Goal: Task Accomplishment & Management: Use online tool/utility

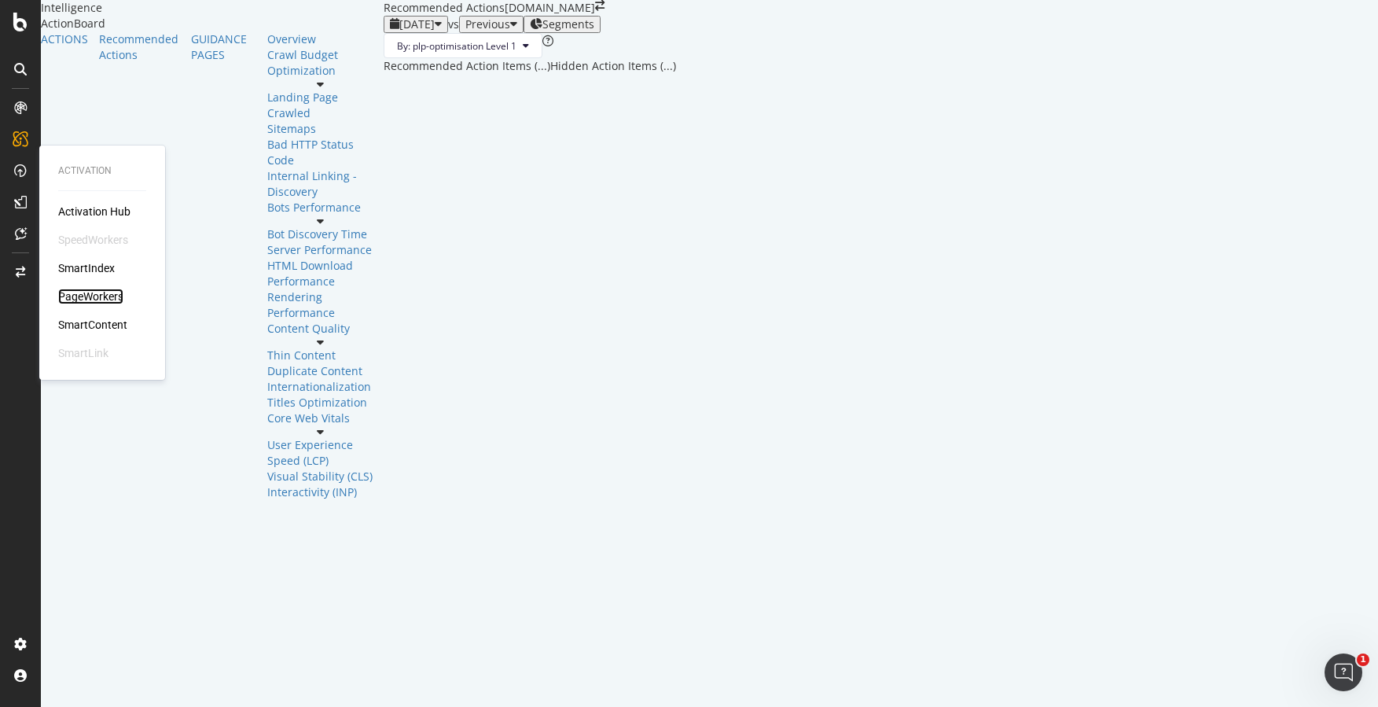
click at [77, 296] on div "PageWorkers" at bounding box center [90, 297] width 65 height 16
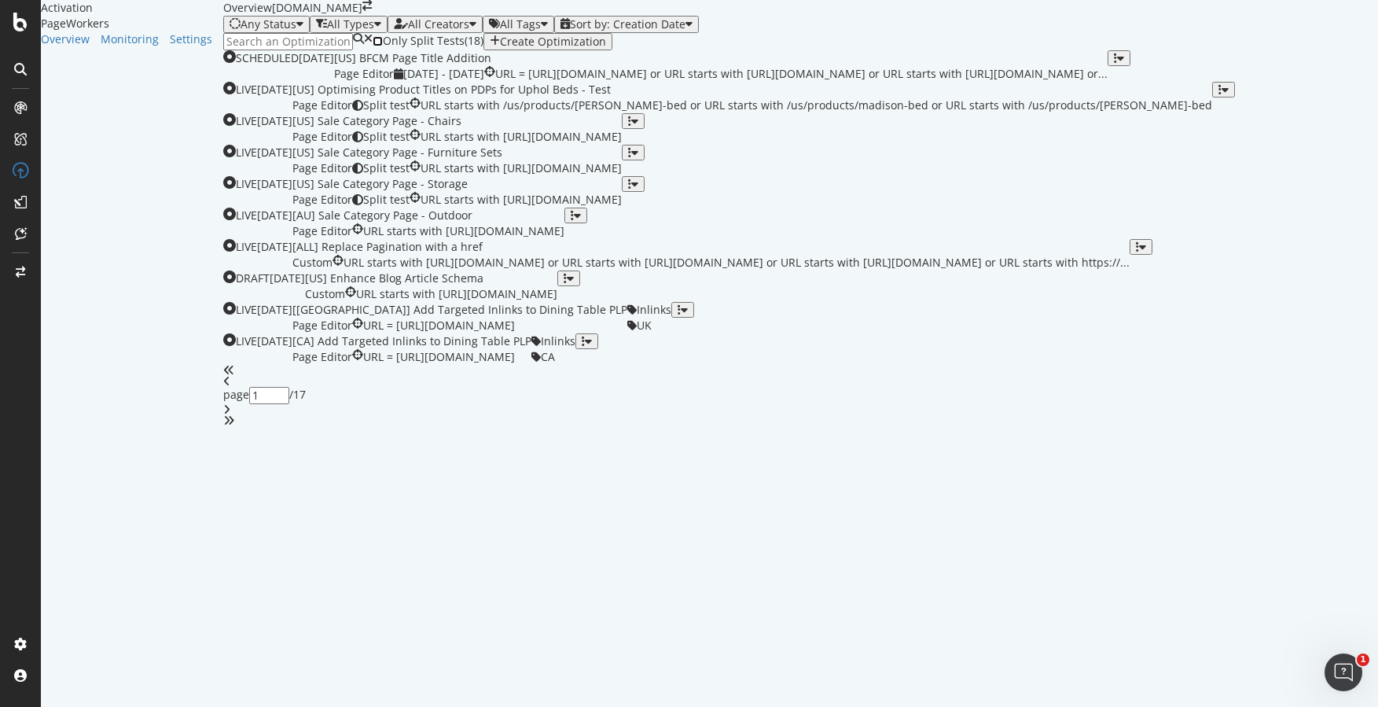
click at [376, 46] on input "checkbox" at bounding box center [378, 41] width 10 height 10
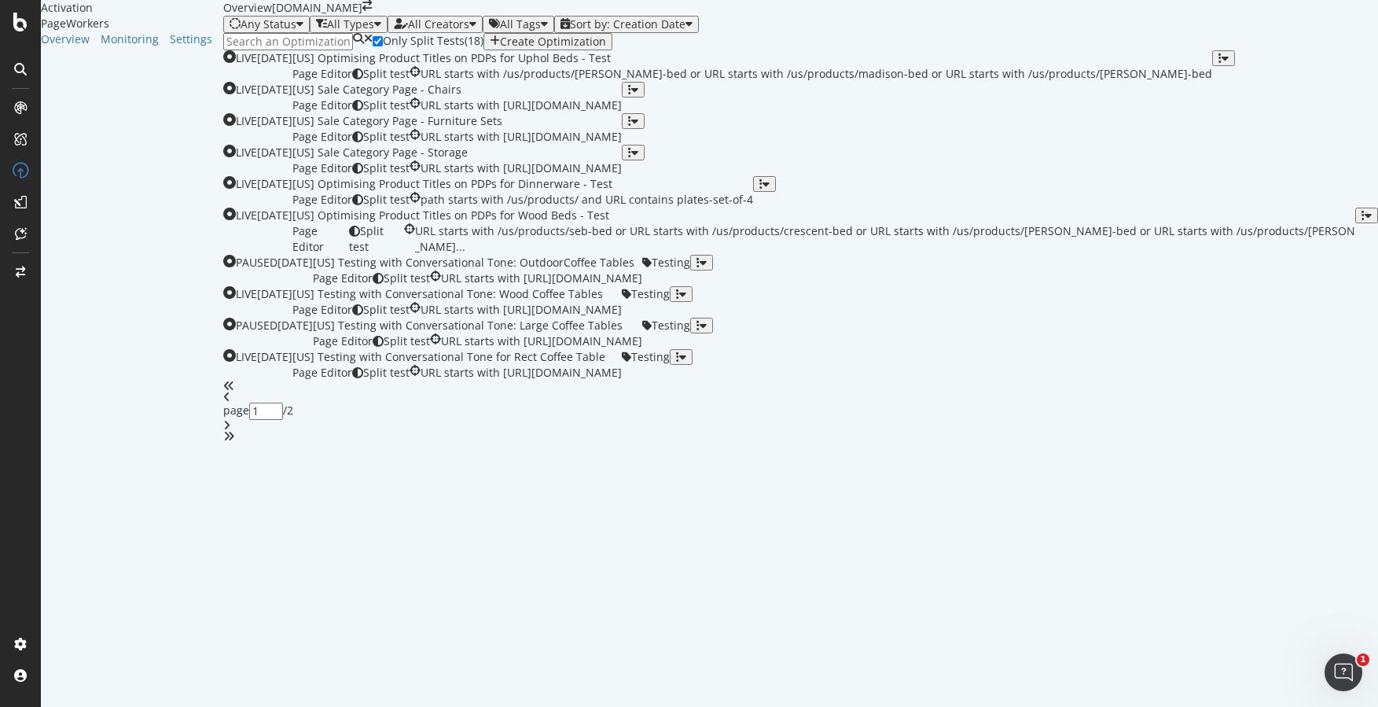
scroll to position [476, 0]
click at [230, 431] on icon "angle-right" at bounding box center [226, 425] width 7 height 11
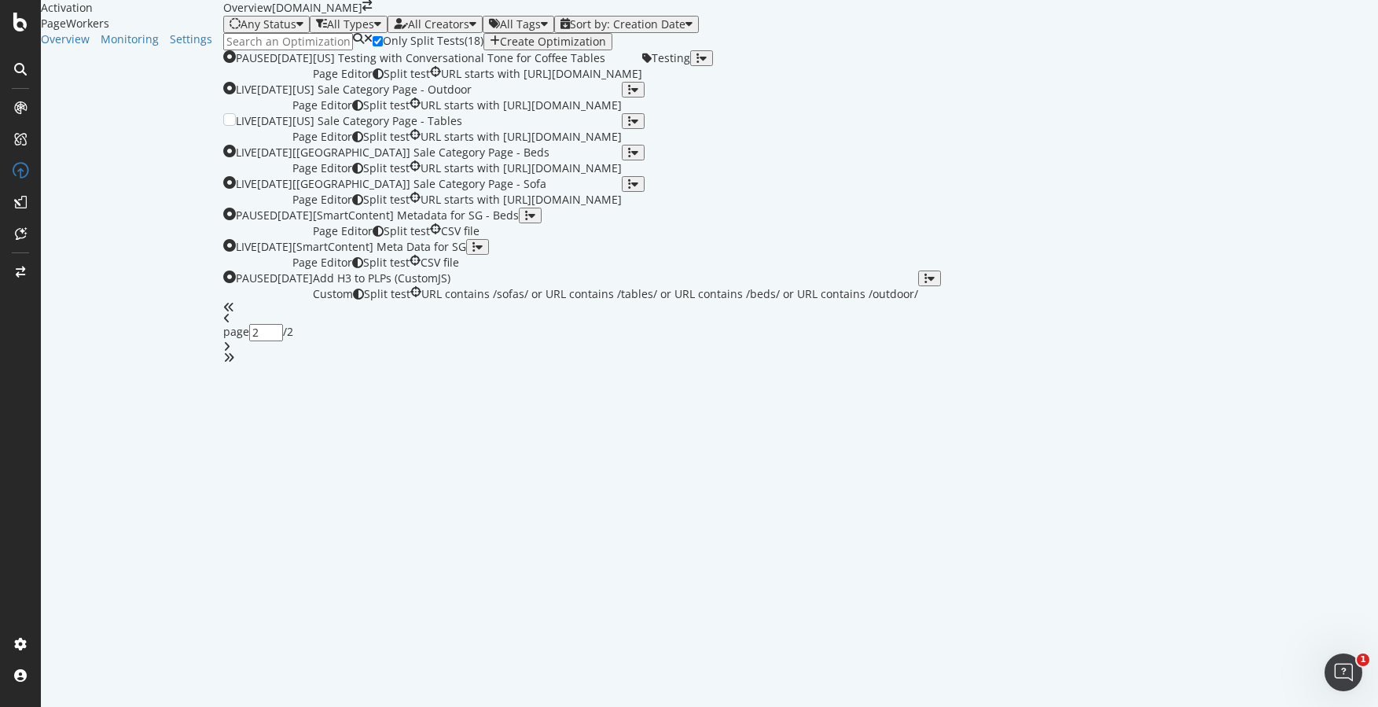
scroll to position [0, 0]
click at [73, 47] on div "Overview" at bounding box center [65, 39] width 49 height 16
click at [307, 50] on input at bounding box center [288, 41] width 130 height 17
type input "1"
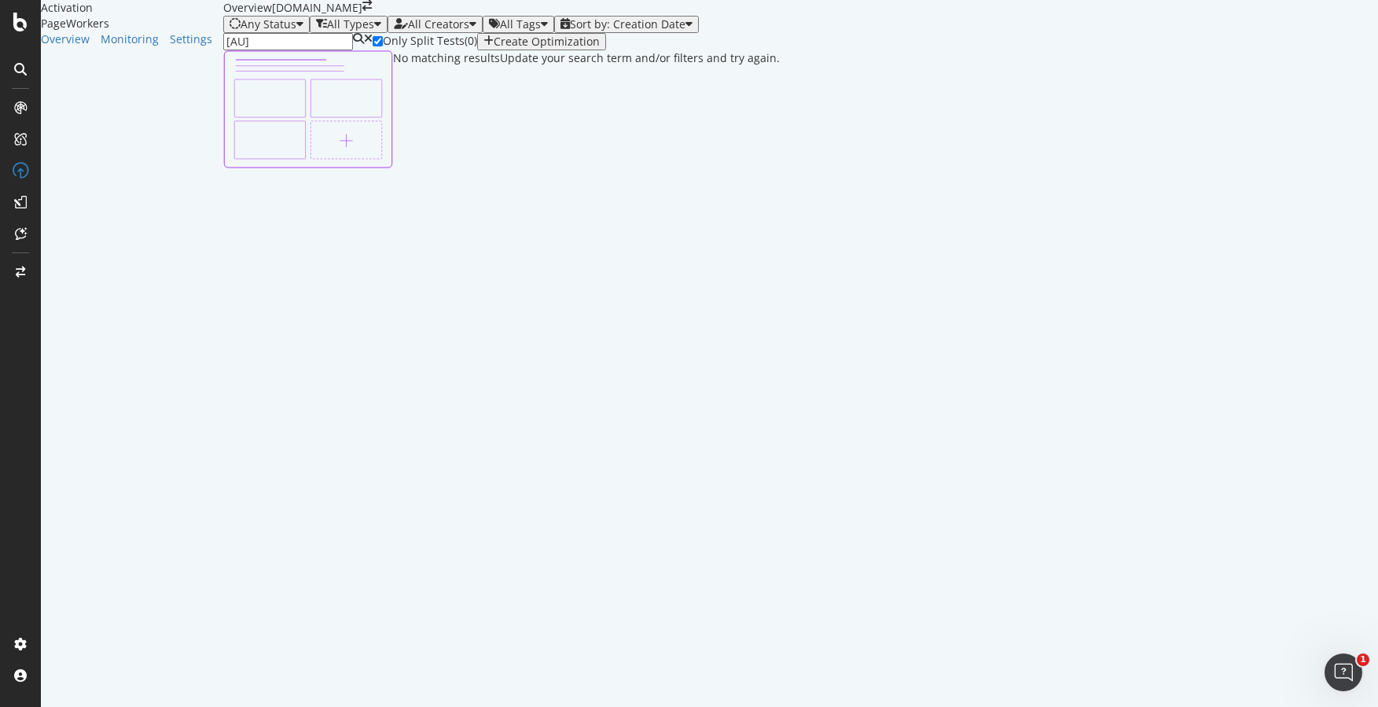
click at [364, 50] on icon at bounding box center [368, 41] width 9 height 17
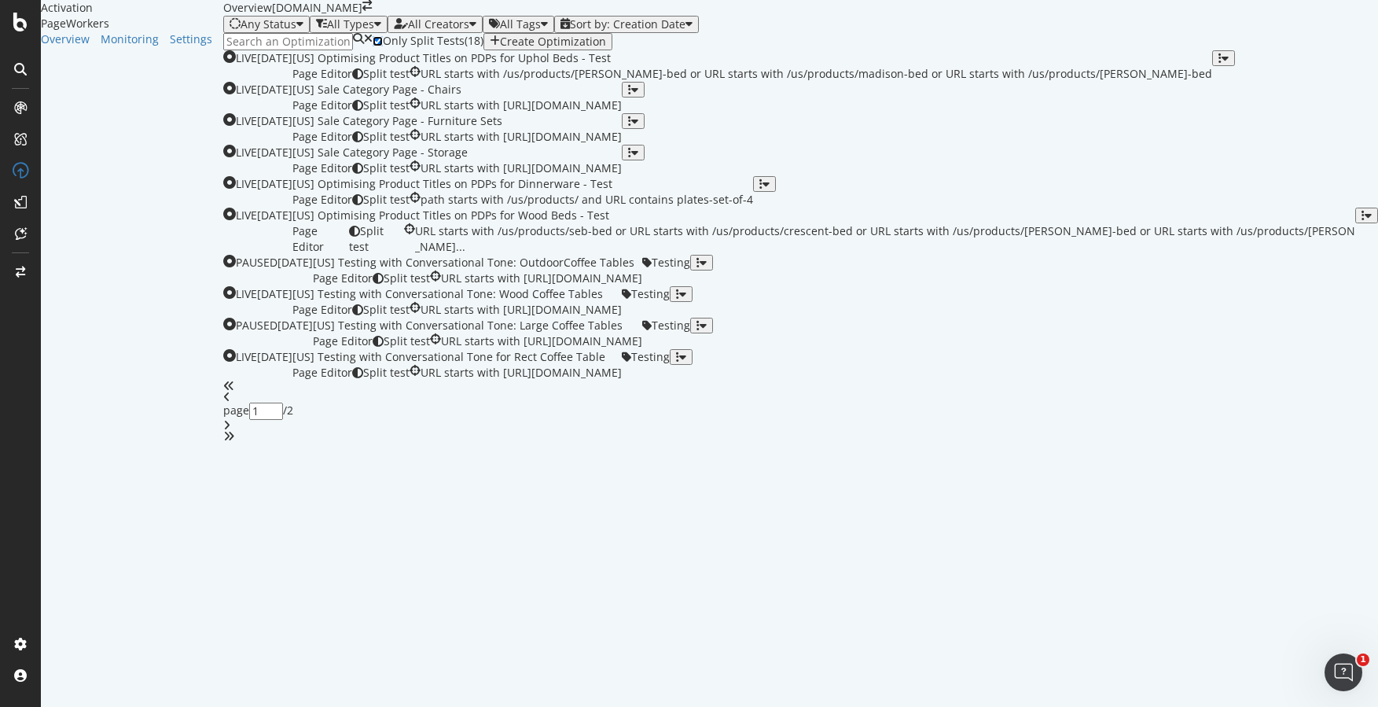
click at [373, 46] on input "checkbox" at bounding box center [378, 41] width 10 height 10
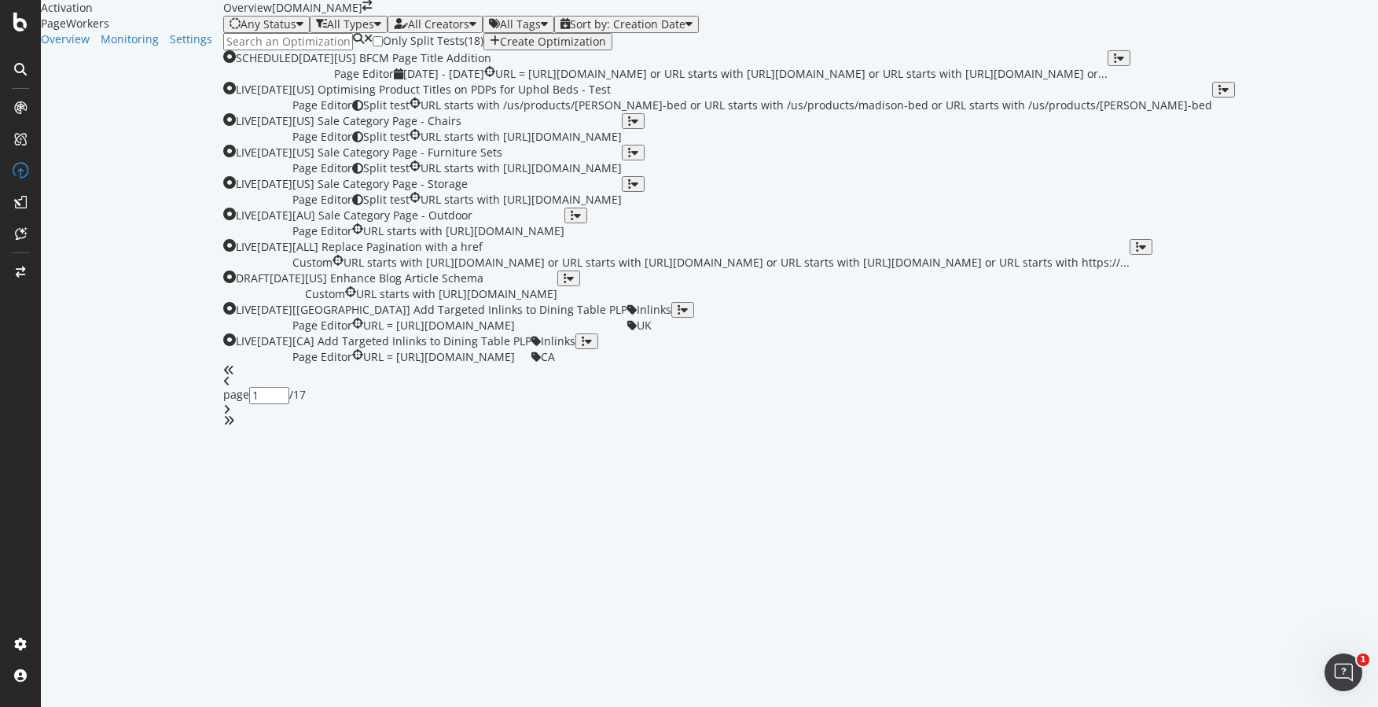
click at [433, 31] on div "All Creators" at bounding box center [438, 24] width 61 height 13
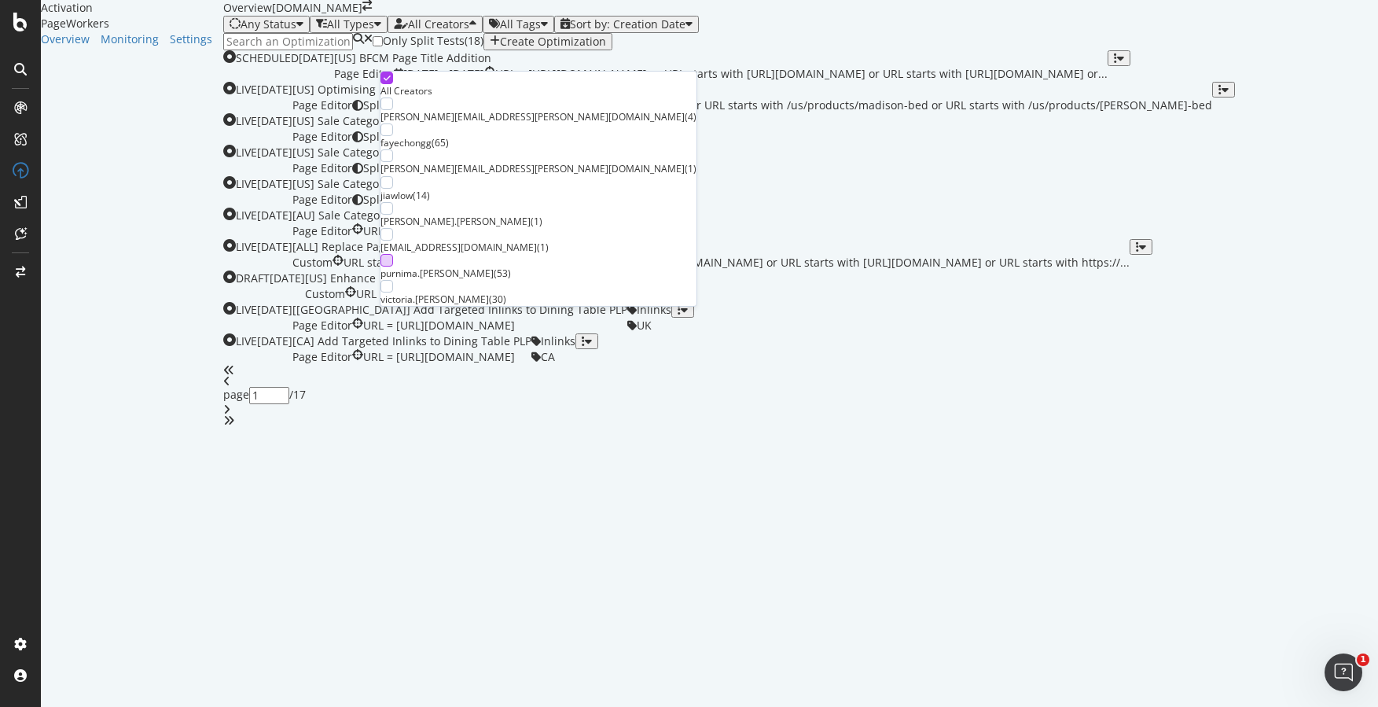
click at [393, 267] on div at bounding box center [387, 260] width 13 height 13
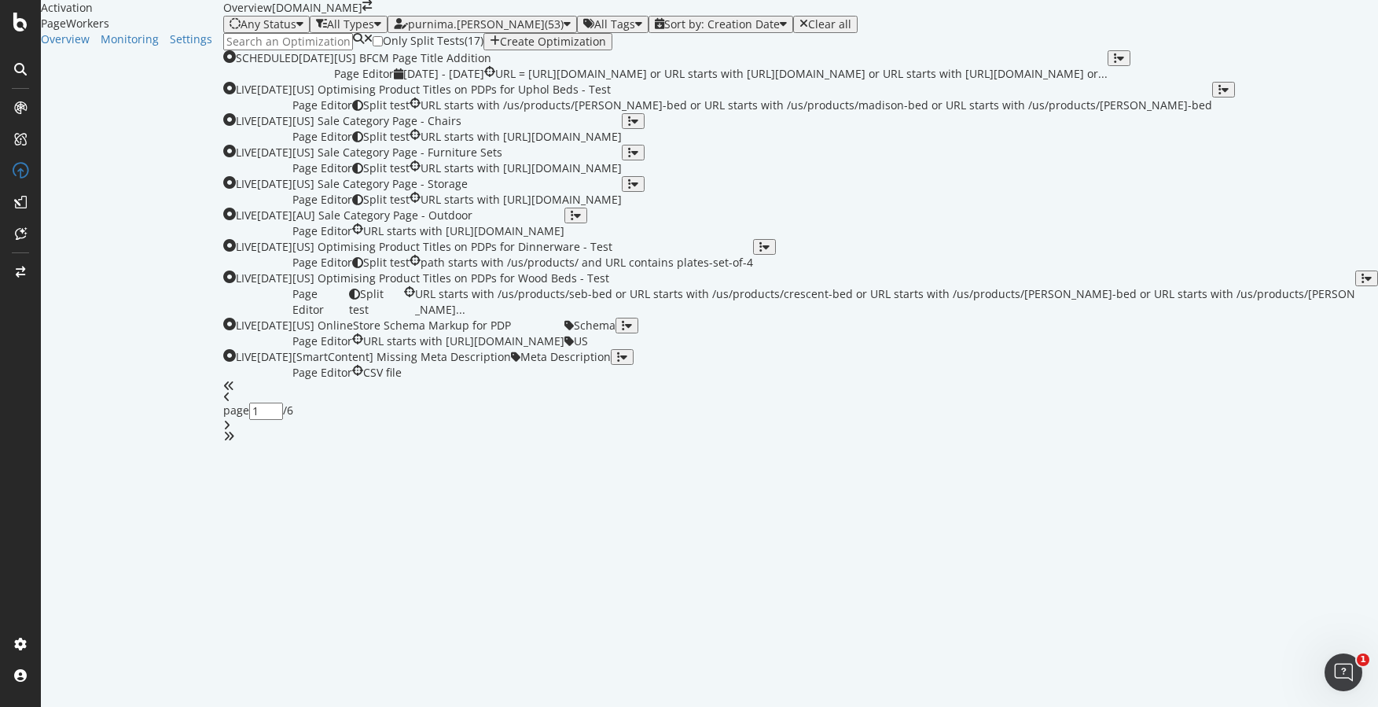
click at [694, 50] on div "Only Split Tests ( 17 ) Create Optimization" at bounding box center [800, 41] width 1155 height 17
click at [230, 431] on icon "angle-right" at bounding box center [226, 425] width 7 height 11
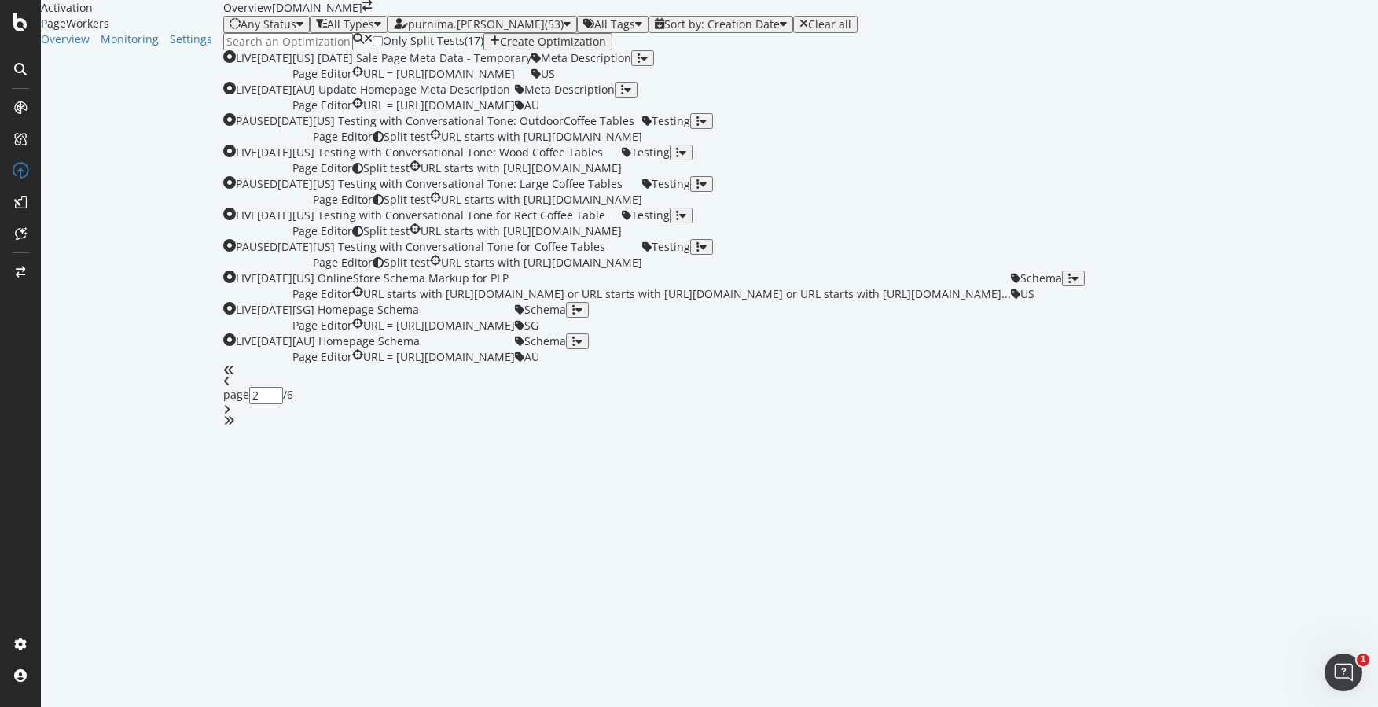
scroll to position [0, 0]
click at [641, 64] on div "button" at bounding box center [639, 58] width 3 height 11
click at [1301, 243] on div "Pause" at bounding box center [1315, 236] width 29 height 13
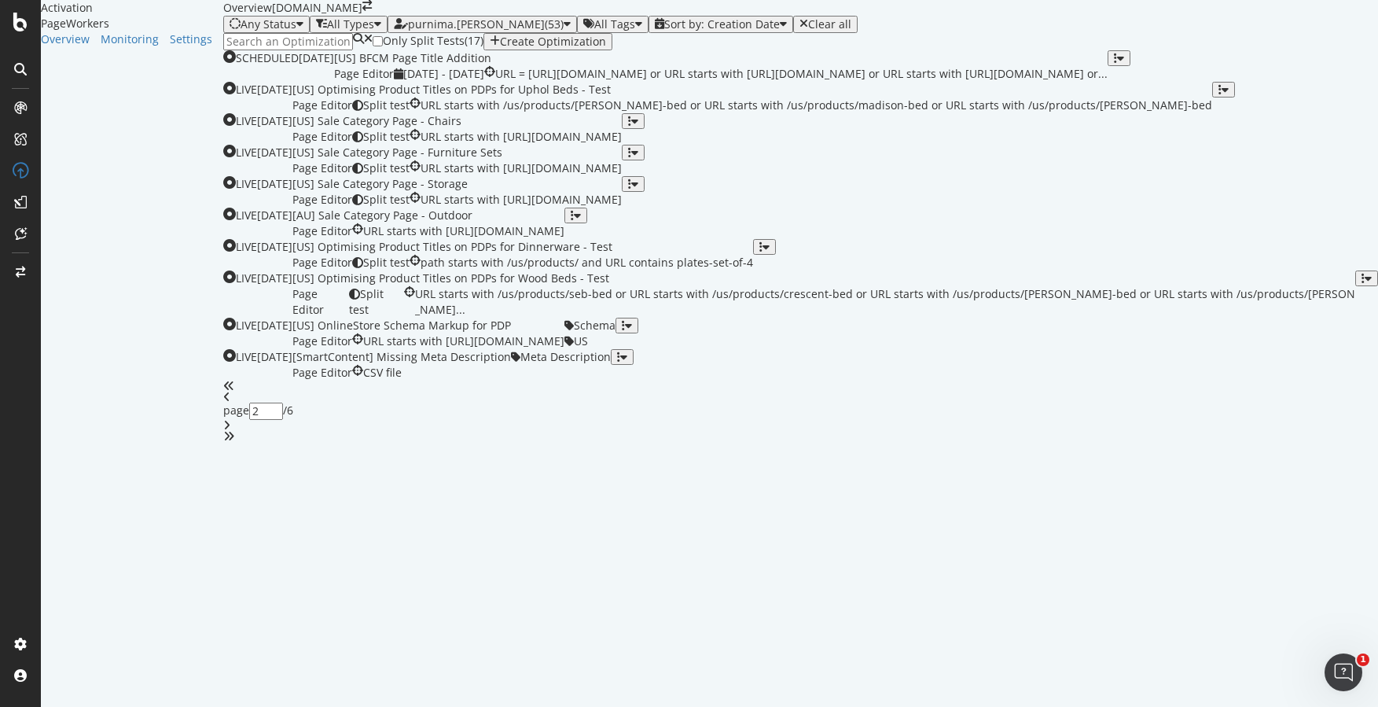
type input "1"
